Goal: Transaction & Acquisition: Purchase product/service

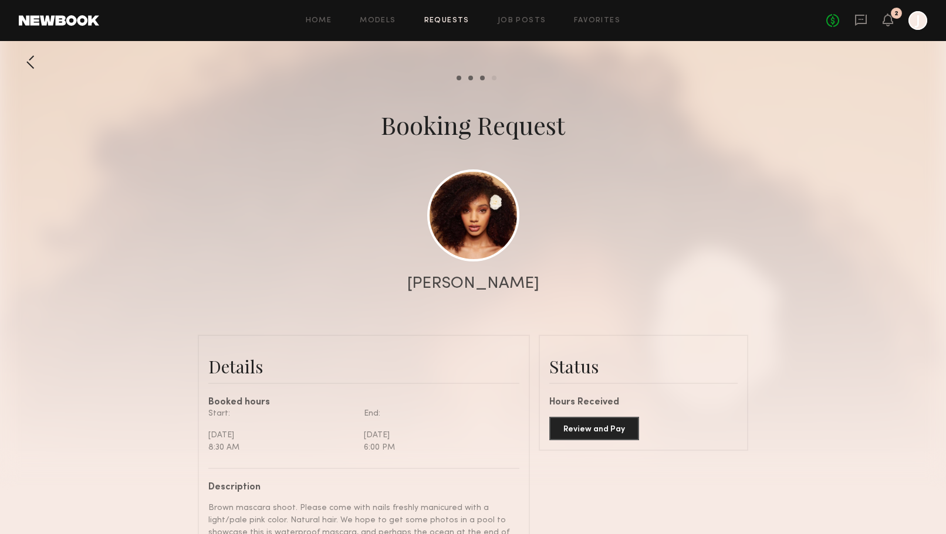
scroll to position [3722, 0]
drag, startPoint x: 916, startPoint y: 20, endPoint x: 921, endPoint y: 13, distance: 8.8
click at [925, 8] on header "Home Models Requests Job Posts Favorites Sign Out No fees up to $5,000 2 J" at bounding box center [473, 20] width 946 height 41
click at [920, 16] on div at bounding box center [917, 20] width 19 height 19
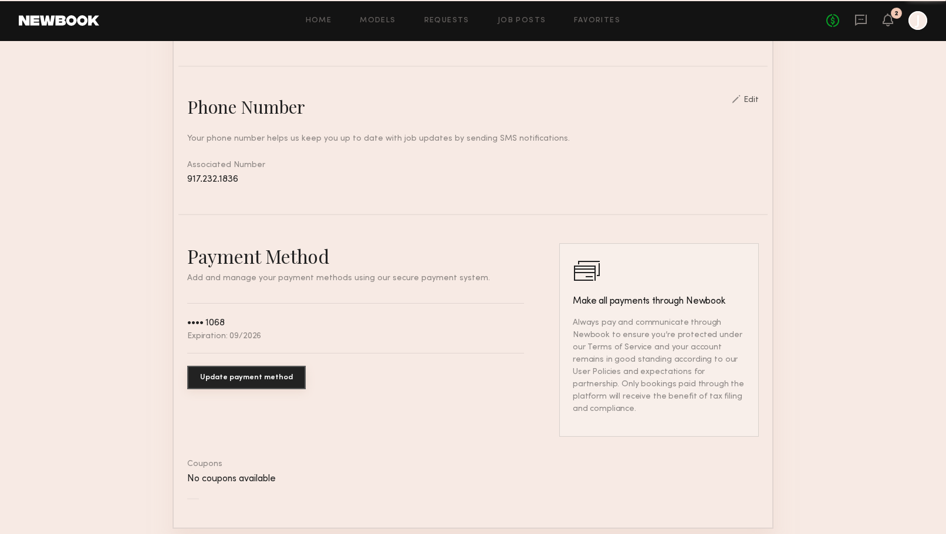
scroll to position [490, 0]
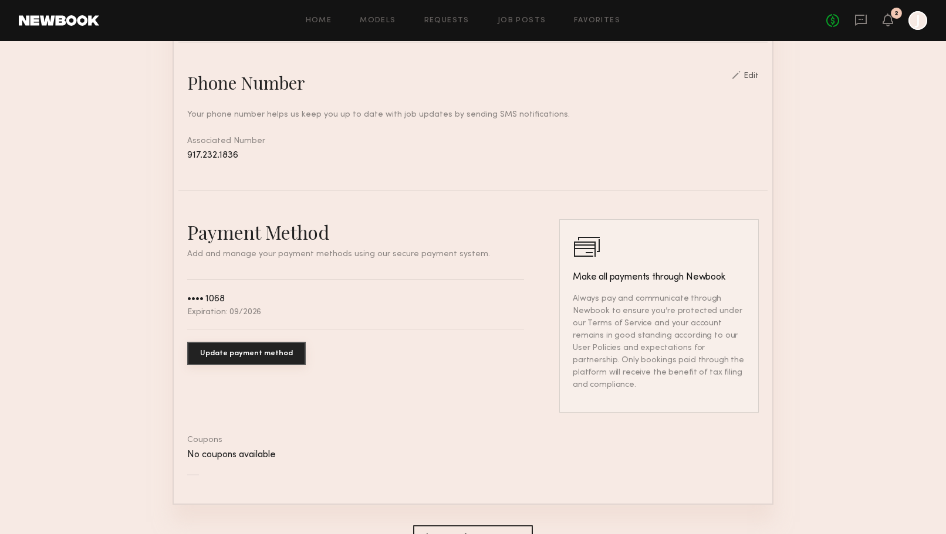
click at [243, 349] on button "Update payment method" at bounding box center [246, 353] width 119 height 23
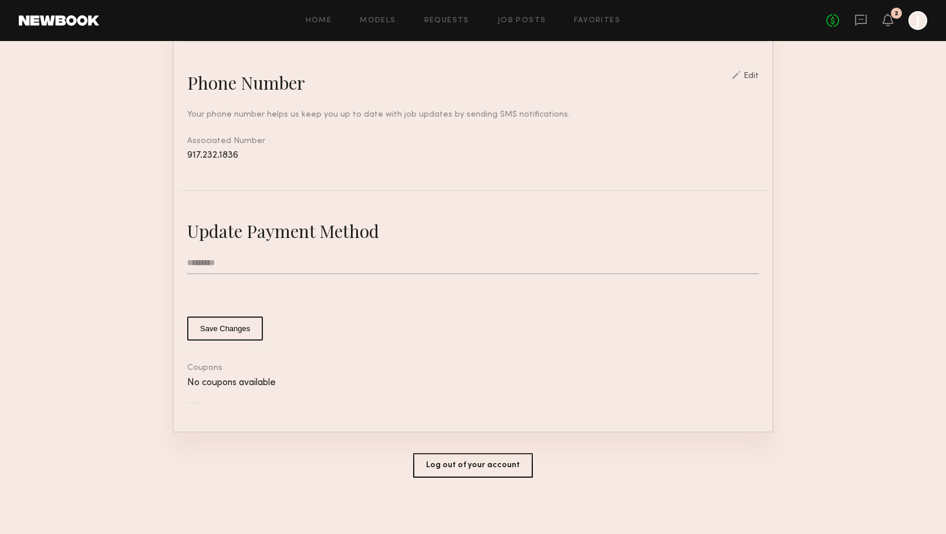
click at [209, 261] on input "text" at bounding box center [472, 263] width 571 height 22
type input "**********"
click at [221, 325] on button "Save Changes" at bounding box center [225, 329] width 76 height 24
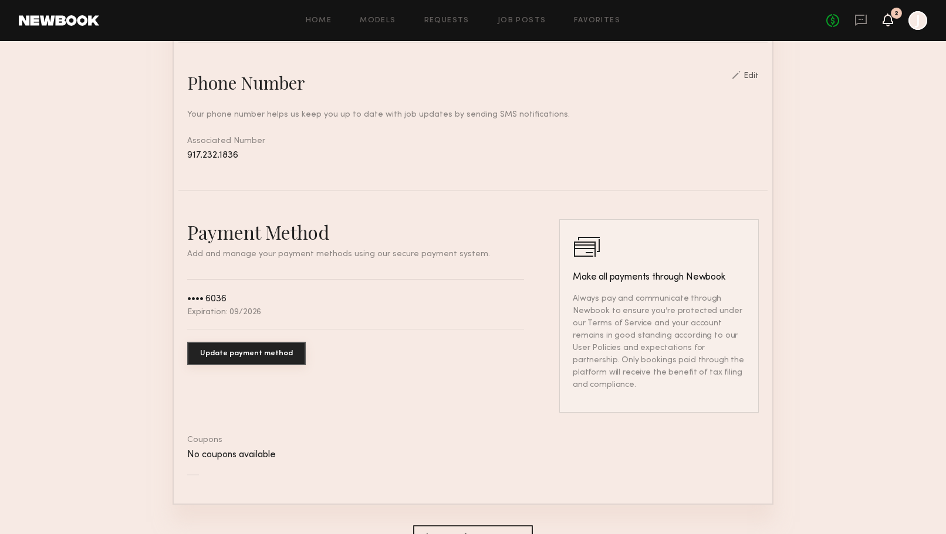
click at [884, 18] on icon at bounding box center [887, 19] width 9 height 8
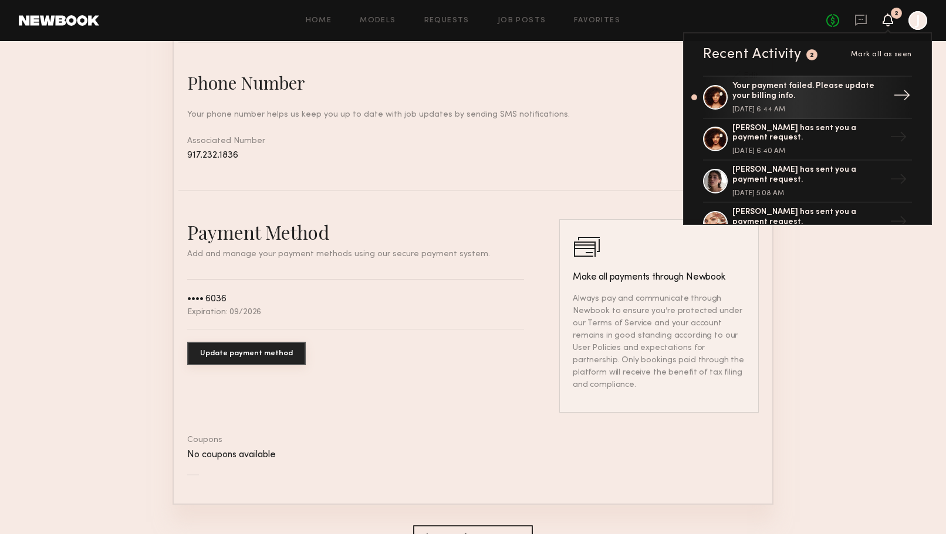
click at [798, 92] on div "Your payment failed. Please update your billing info." at bounding box center [808, 92] width 153 height 20
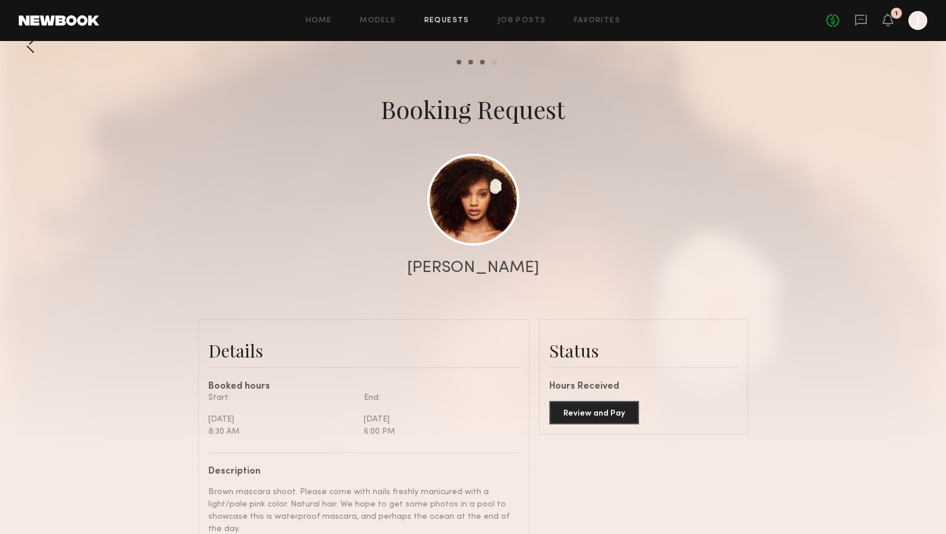
scroll to position [55, 0]
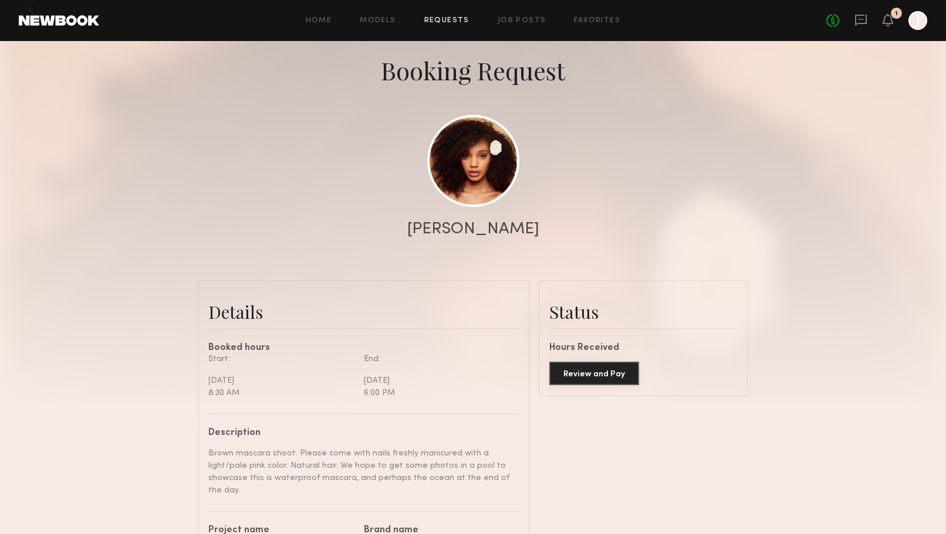
click at [618, 371] on button "Review and Pay" at bounding box center [594, 373] width 90 height 23
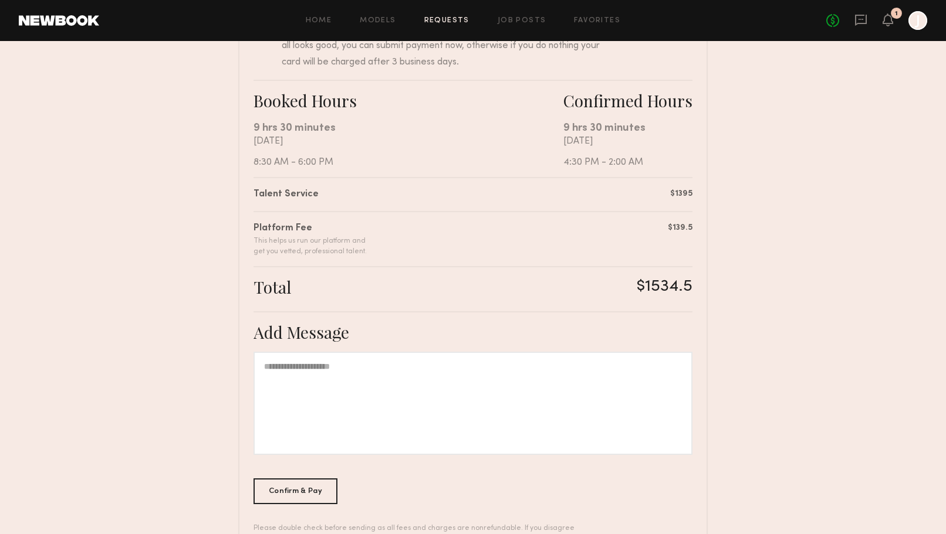
scroll to position [215, 0]
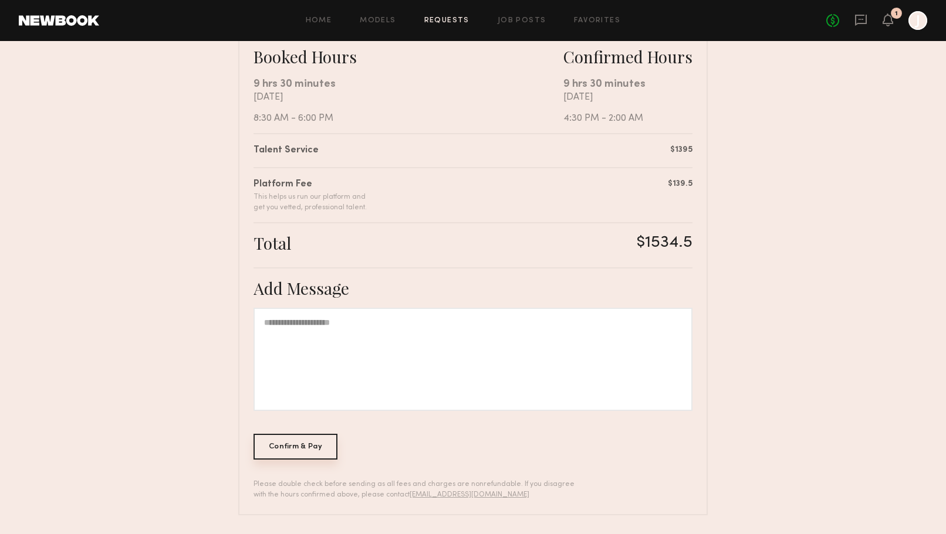
click at [282, 450] on div "Confirm & Pay" at bounding box center [295, 447] width 84 height 26
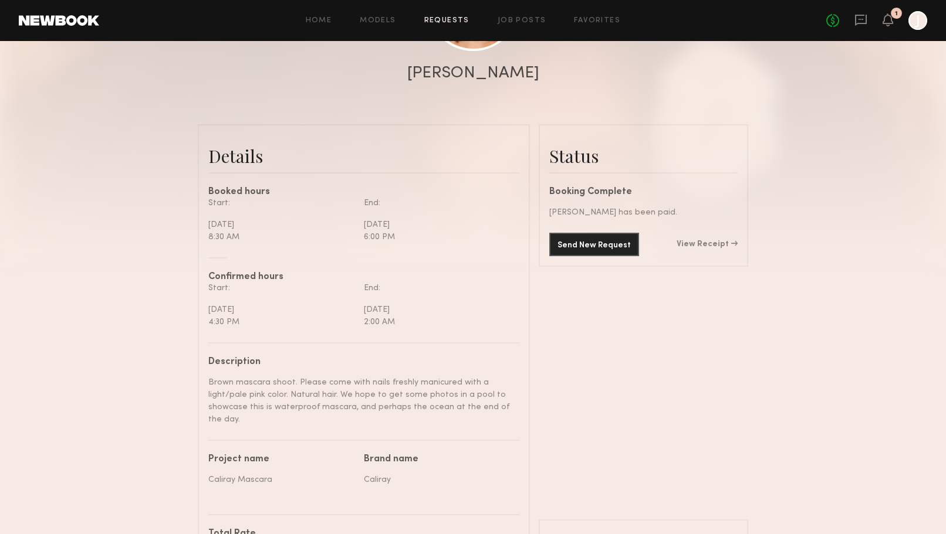
scroll to position [204, 0]
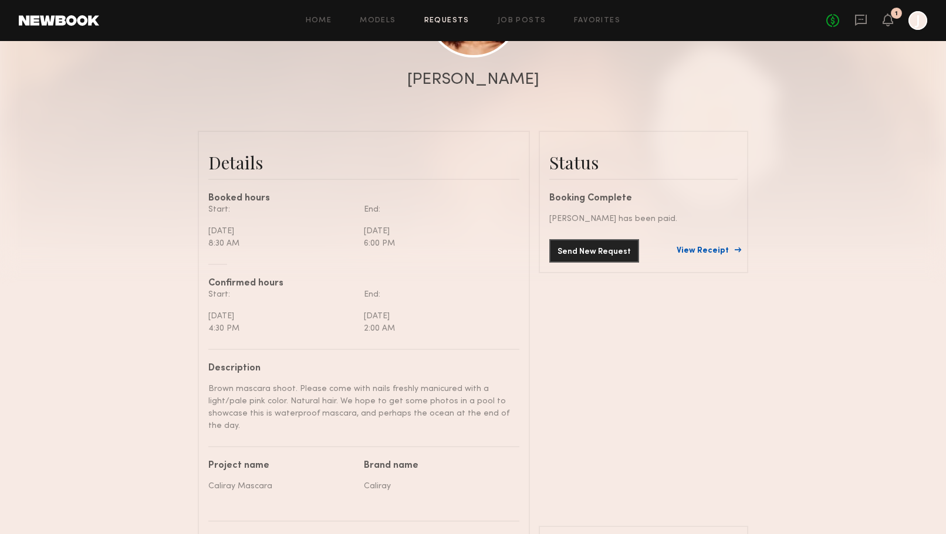
click at [719, 249] on link "View Receipt" at bounding box center [706, 251] width 61 height 8
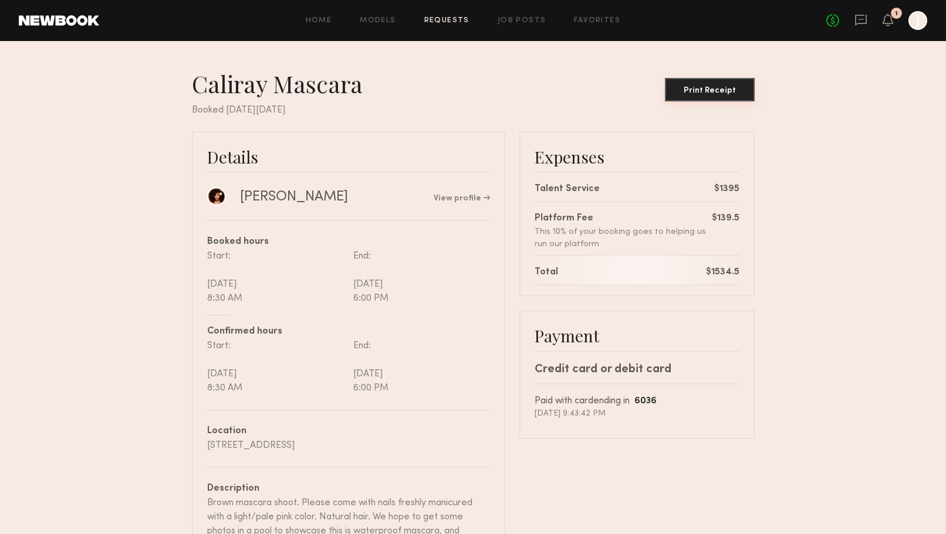
click at [718, 90] on div "Print Receipt" at bounding box center [709, 91] width 80 height 8
